Goal: Transaction & Acquisition: Purchase product/service

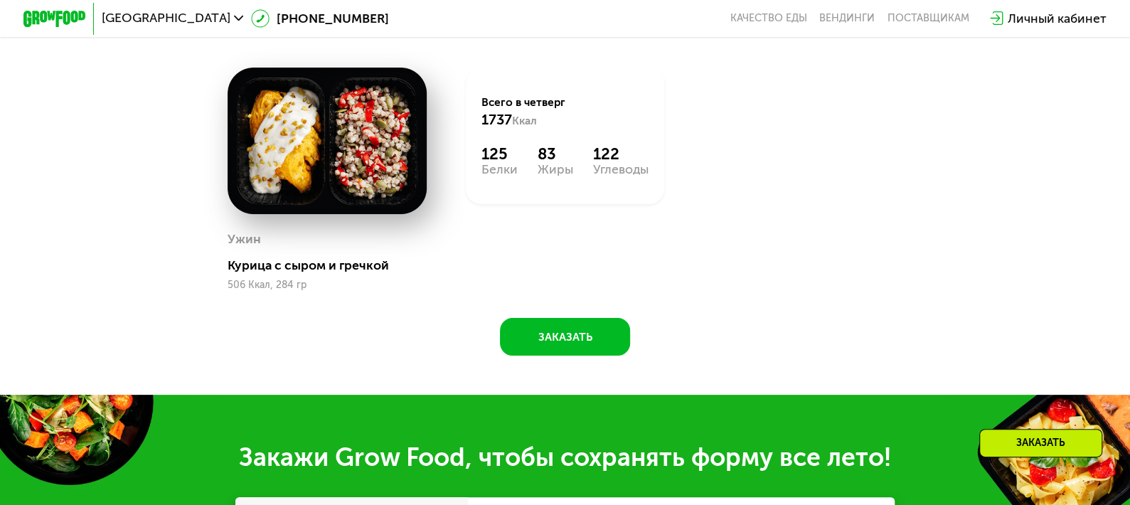
click at [0, 0] on div "[PERSON_NAME] с рикоттой 337 Ккал, 210 гр 2й завтрак Запеканка с яблоками 389 К…" at bounding box center [0, 0] width 0 height 0
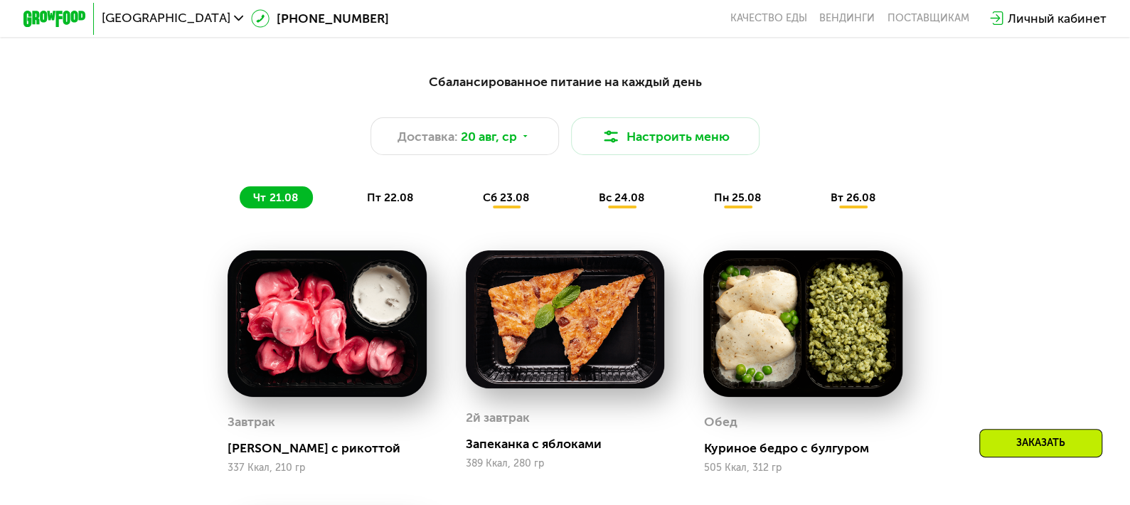
scroll to position [663, 0]
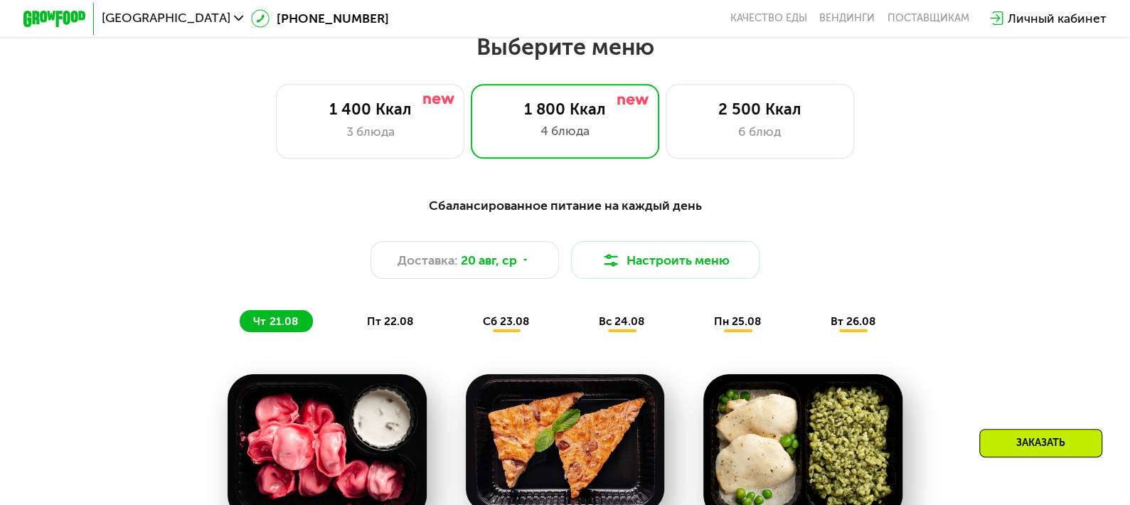
click at [737, 328] on span "пн 25.08" at bounding box center [737, 321] width 47 height 14
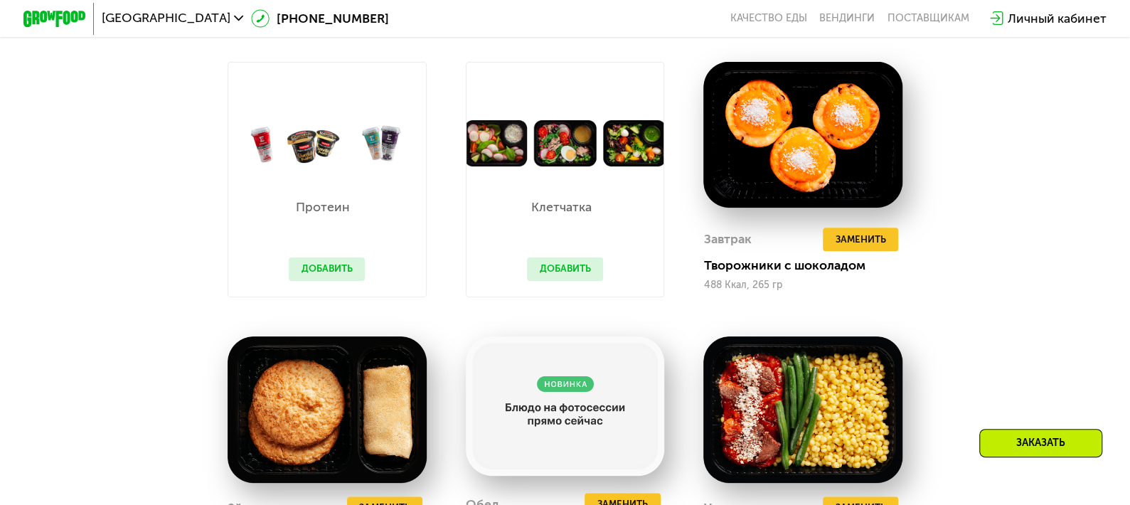
scroll to position [1089, 0]
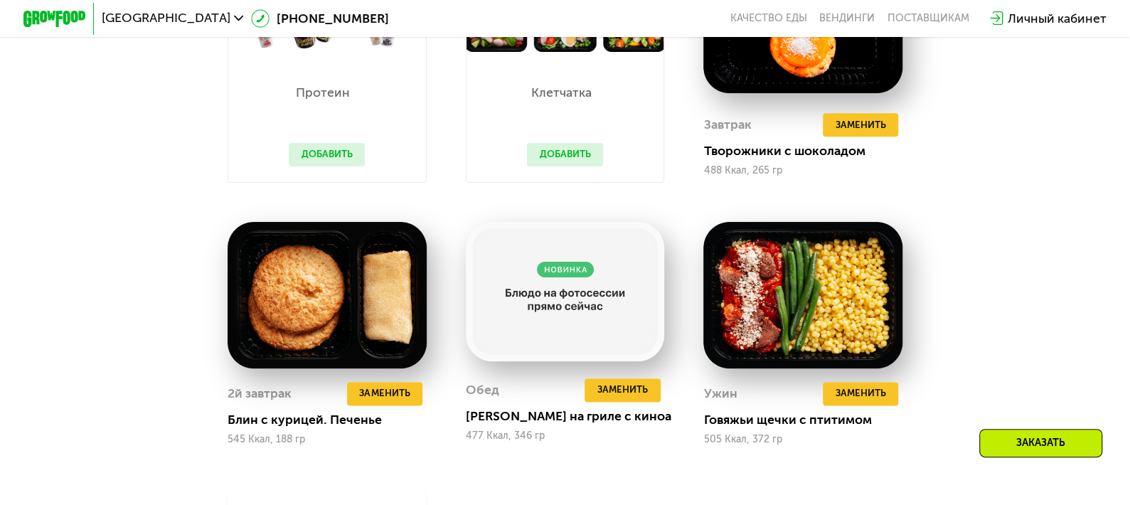
click at [566, 166] on button "Добавить" at bounding box center [565, 154] width 76 height 23
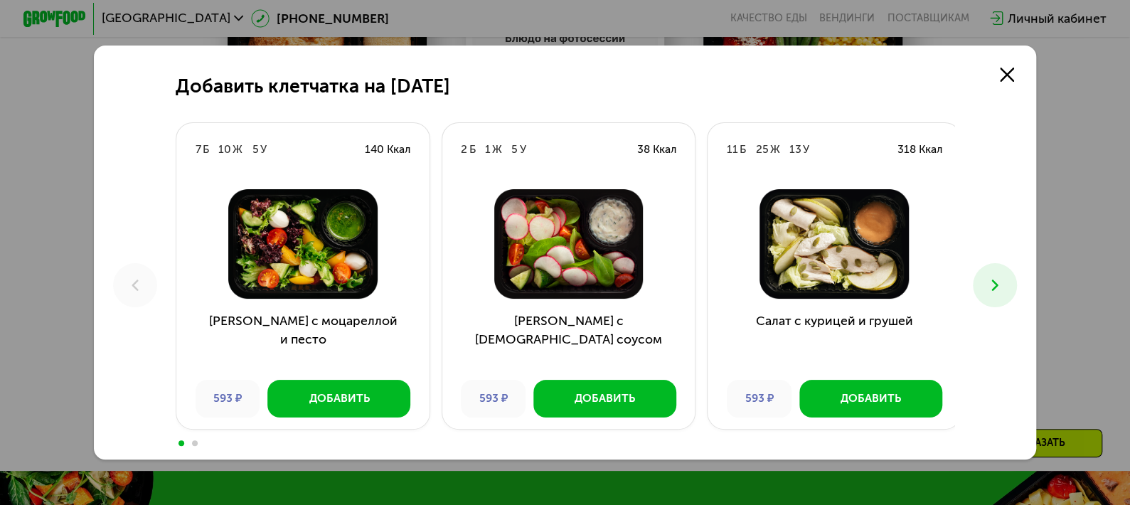
scroll to position [1303, 0]
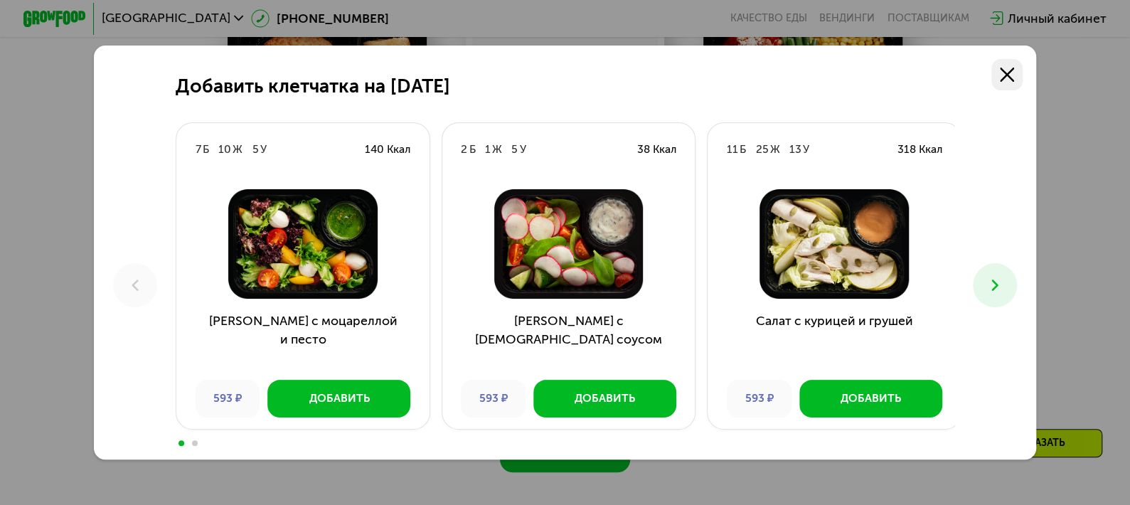
click at [1010, 70] on icon at bounding box center [1007, 75] width 14 height 14
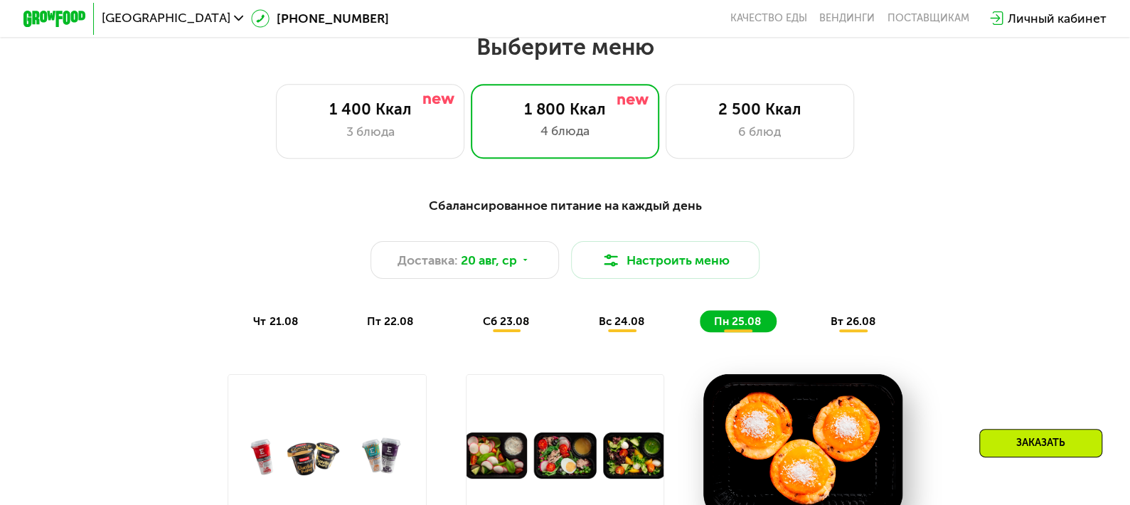
scroll to position [876, 0]
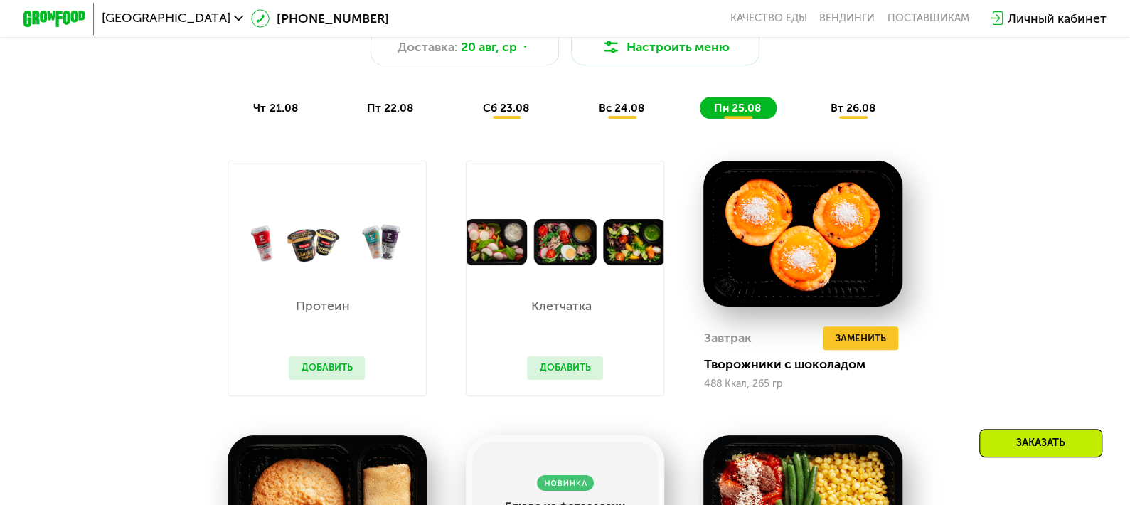
click at [313, 263] on img at bounding box center [327, 242] width 198 height 46
click at [300, 250] on img at bounding box center [327, 242] width 198 height 46
drag, startPoint x: 300, startPoint y: 250, endPoint x: 289, endPoint y: 208, distance: 43.3
click at [300, 250] on img at bounding box center [327, 242] width 198 height 46
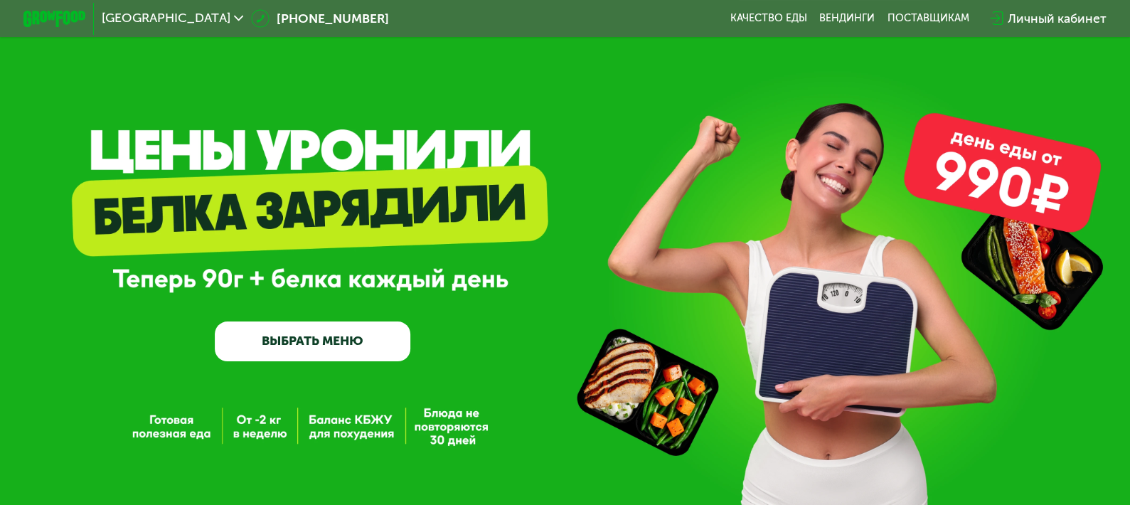
click at [324, 343] on link "ВЫБРАТЬ МЕНЮ" at bounding box center [313, 340] width 196 height 39
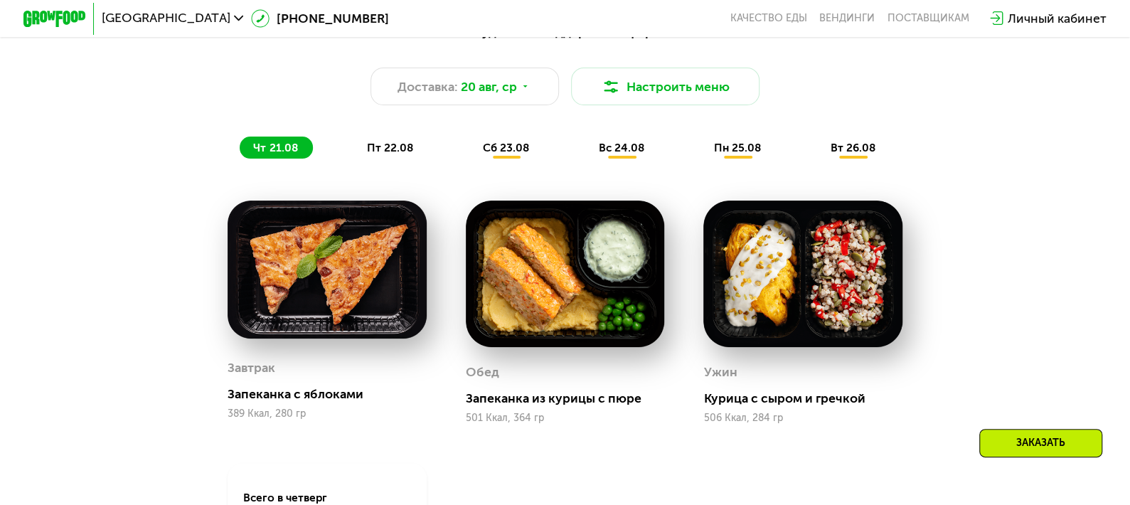
scroll to position [734, 0]
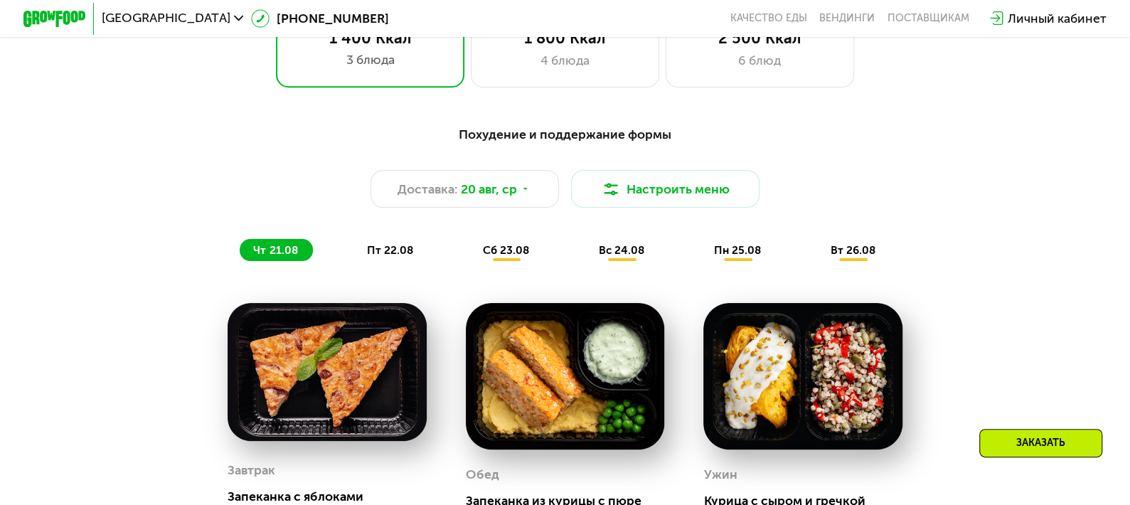
click at [469, 261] on div "пт 22.08" at bounding box center [507, 250] width 76 height 22
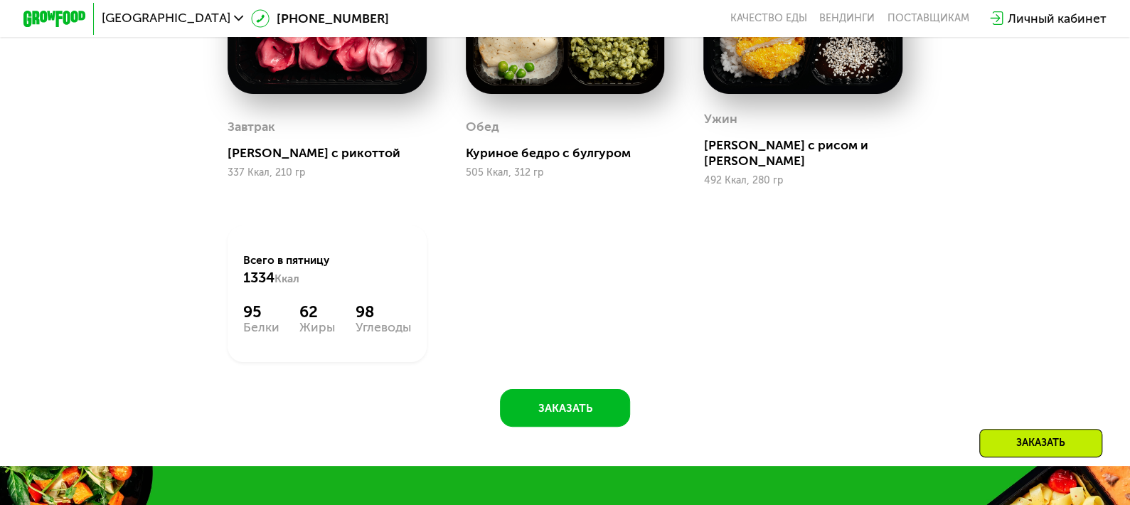
scroll to position [876, 0]
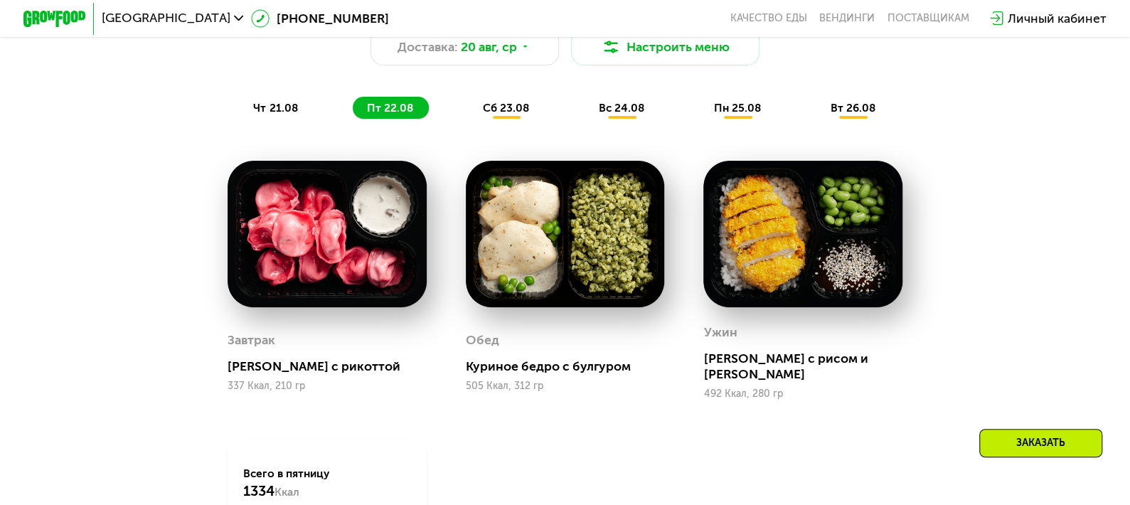
click at [585, 105] on div "сб 23.08" at bounding box center [622, 108] width 75 height 22
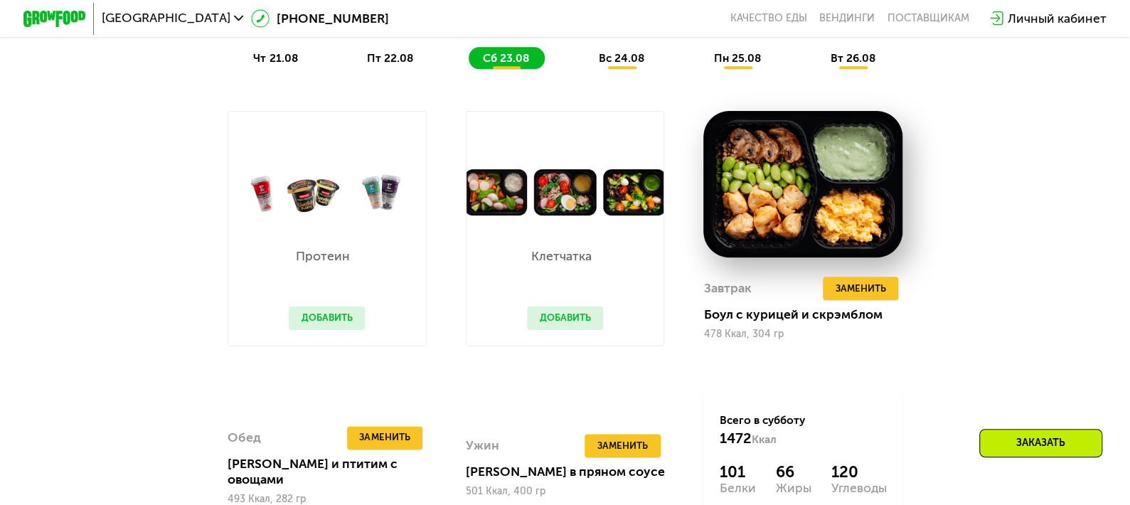
scroll to position [947, 0]
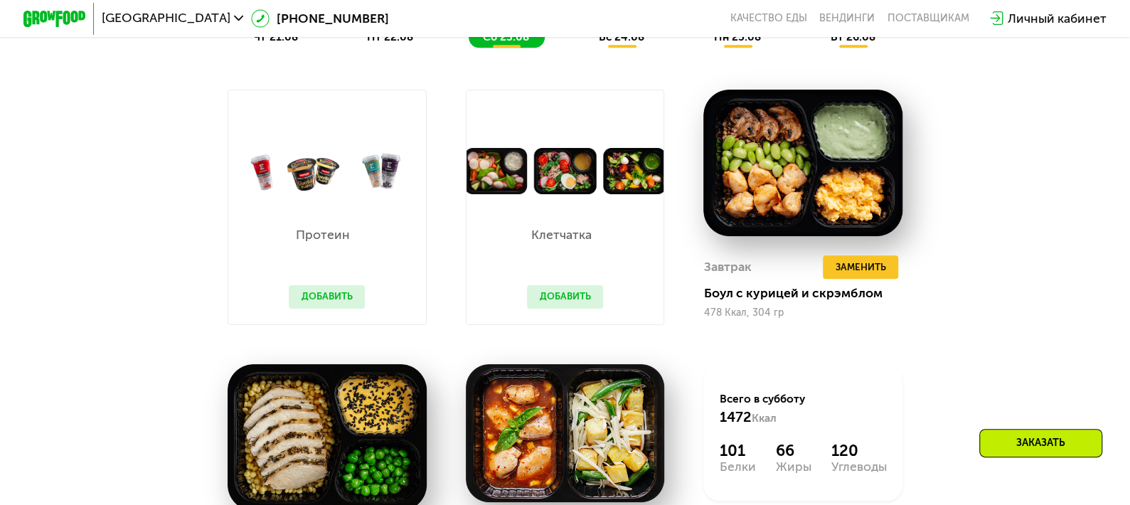
click at [336, 187] on img at bounding box center [327, 171] width 198 height 46
click at [321, 302] on button "Добавить" at bounding box center [327, 296] width 76 height 23
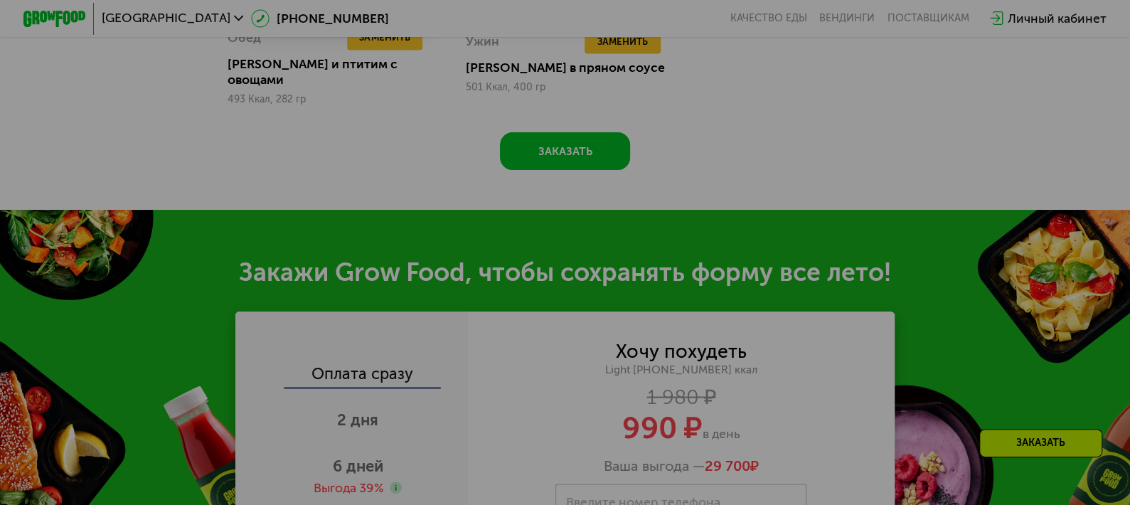
scroll to position [1516, 0]
